Goal: Feedback & Contribution: Contribute content

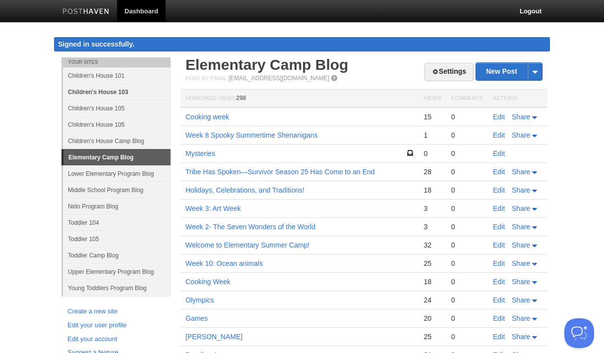
click at [111, 91] on link "Children's House 103" at bounding box center [117, 92] width 108 height 16
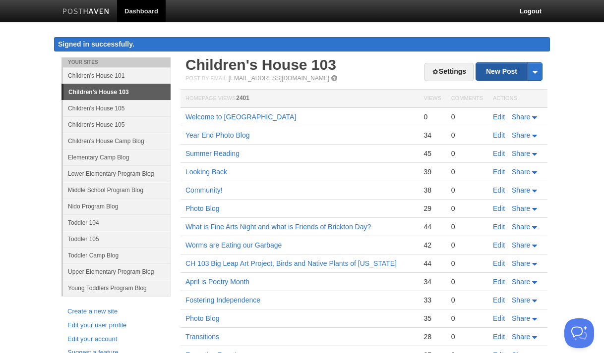
click at [497, 68] on link "New Post" at bounding box center [509, 71] width 66 height 17
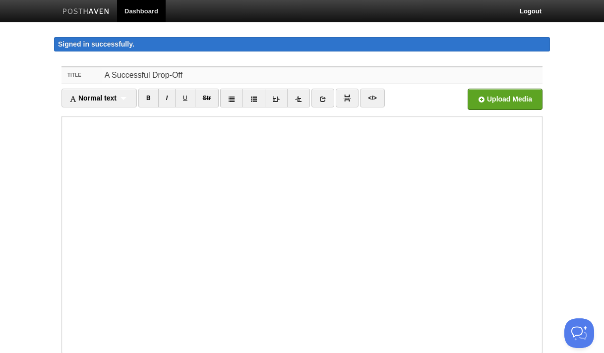
click at [105, 74] on input "A Successful Drop-Off" at bounding box center [322, 75] width 441 height 16
click at [160, 77] on input "Transitions and how to have A Successful Drop-Off" at bounding box center [322, 75] width 441 height 16
click at [186, 71] on input "Transitions and How to have A Successful Drop-Off" at bounding box center [322, 75] width 441 height 16
click at [190, 75] on input "Transitions and How to have A Successful Drop-Off" at bounding box center [322, 75] width 441 height 16
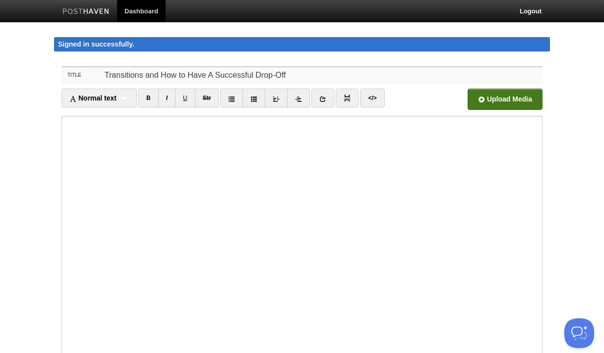
type input "Transitions and How to Have A Successful Drop-Off"
click at [510, 97] on input "file" at bounding box center [206, 102] width 750 height 51
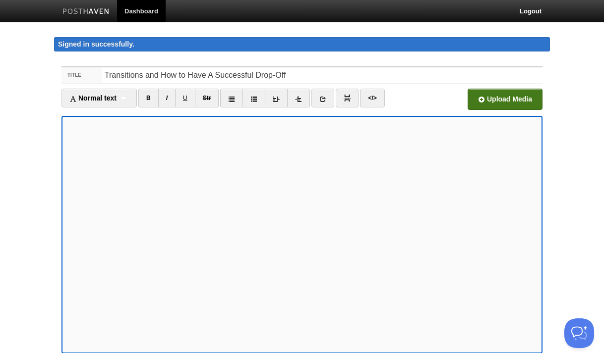
click at [499, 100] on input "file" at bounding box center [206, 102] width 750 height 51
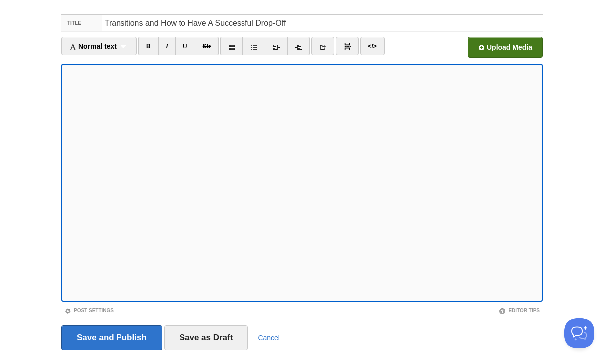
scroll to position [86, 0]
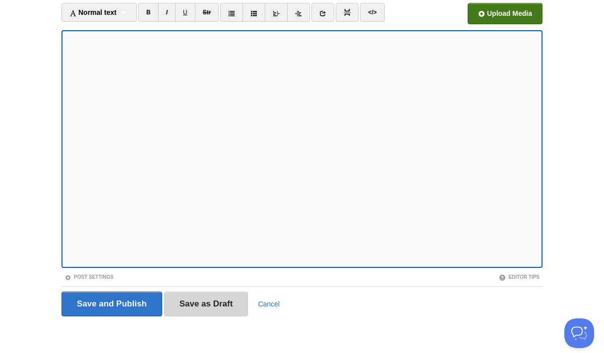
click at [217, 299] on input "Save as Draft" at bounding box center [206, 304] width 84 height 25
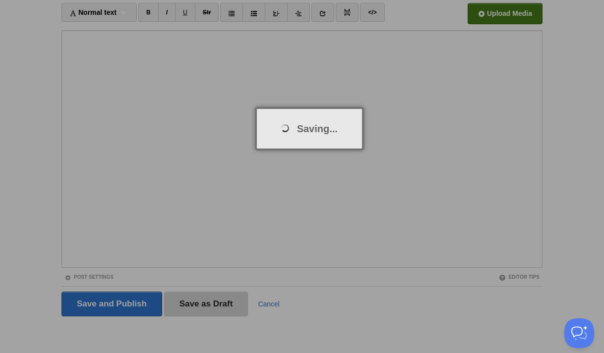
scroll to position [57, 0]
